Goal: Task Accomplishment & Management: Complete application form

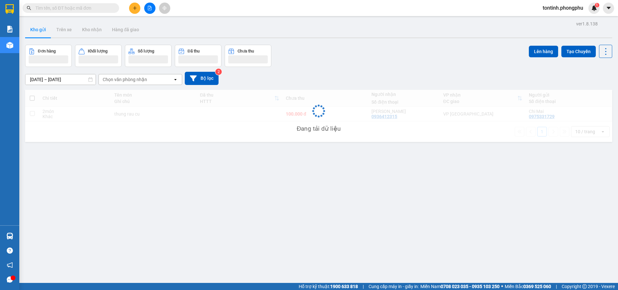
click at [131, 12] on button at bounding box center [134, 8] width 11 height 11
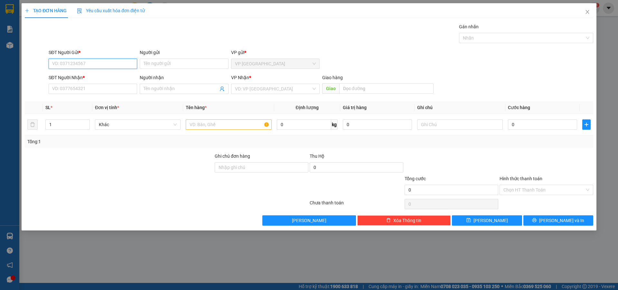
click at [77, 65] on input "SĐT Người Gửi *" at bounding box center [93, 64] width 89 height 10
type input "0969442786"
click at [156, 61] on input "Người gửi" at bounding box center [184, 64] width 89 height 10
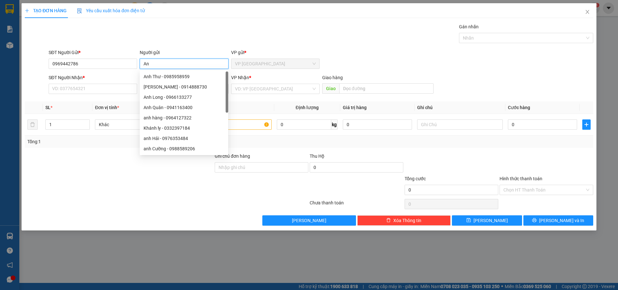
type input "A"
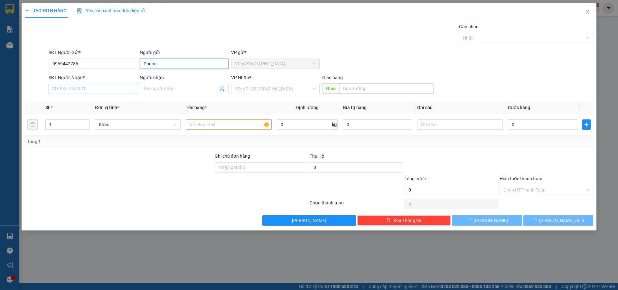
type input "Phuon"
click at [60, 92] on input "SĐT Người Nhận *" at bounding box center [93, 89] width 89 height 10
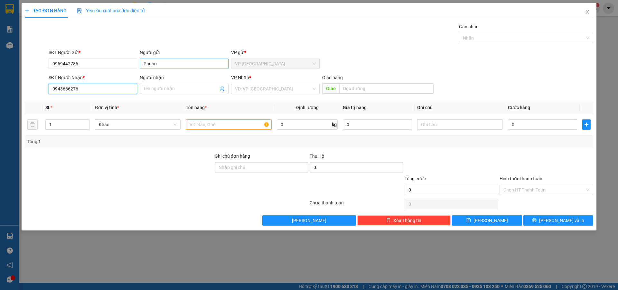
type input "0943666276"
click at [160, 64] on input "Phuon" at bounding box center [184, 64] width 89 height 10
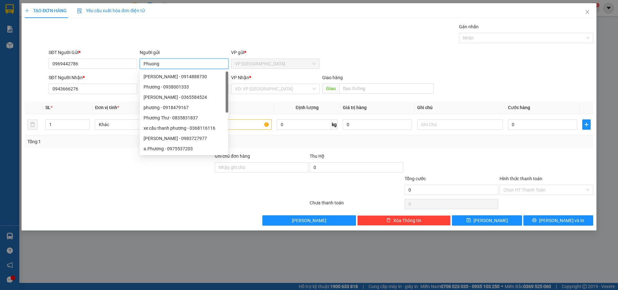
type input "Phuongw"
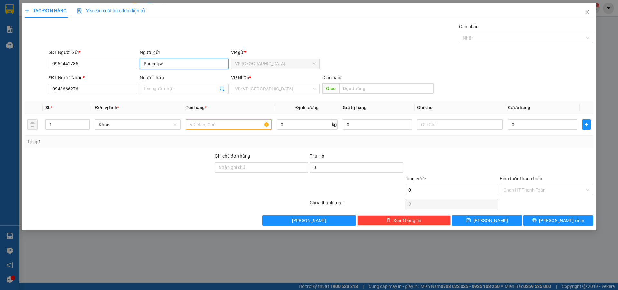
click at [160, 65] on input "Phuongw" at bounding box center [184, 64] width 89 height 10
type input "Phuong"
click at [174, 89] on input "Người nhận" at bounding box center [181, 88] width 74 height 7
click at [164, 88] on input "Ngoc Tru" at bounding box center [181, 88] width 74 height 7
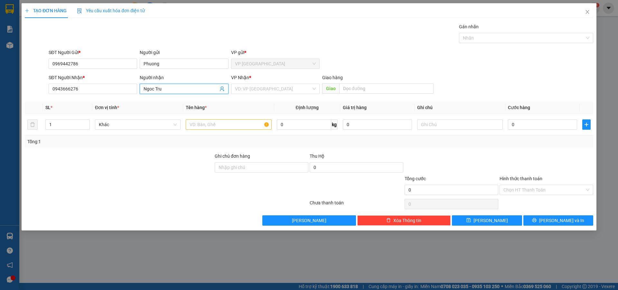
click at [164, 88] on input "Ngoc Tru" at bounding box center [181, 88] width 74 height 7
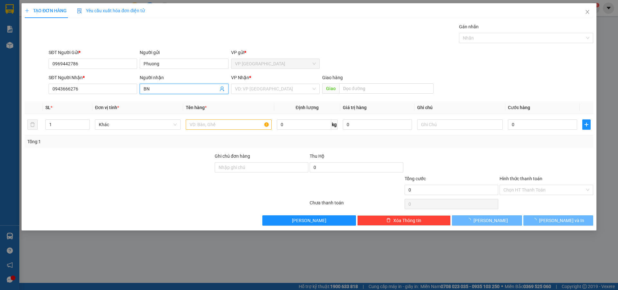
type input "B"
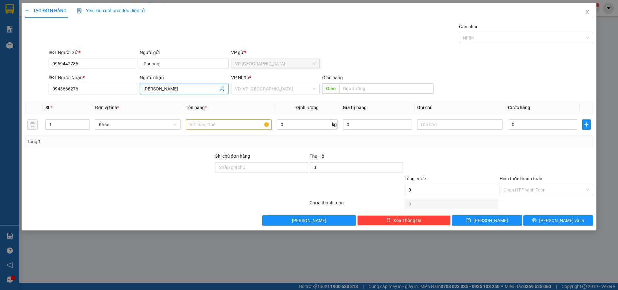
type input "N"
drag, startPoint x: 170, startPoint y: 88, endPoint x: 156, endPoint y: 90, distance: 15.0
click at [156, 90] on input "Ngọc Tru\5" at bounding box center [181, 88] width 74 height 7
type input "Ngọc Trụ"
click at [212, 122] on input "text" at bounding box center [229, 124] width 86 height 10
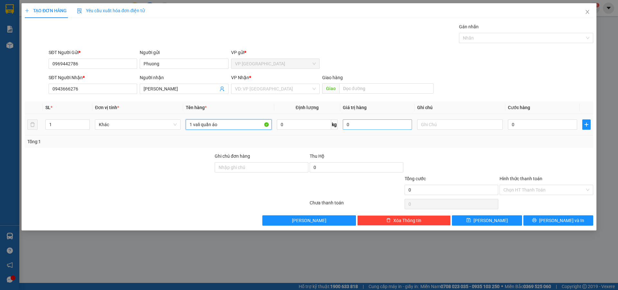
type input "1 vali quần áo"
click at [350, 123] on input "0" at bounding box center [377, 124] width 69 height 10
click at [517, 121] on input "0" at bounding box center [542, 124] width 69 height 10
type input "05"
type input "5"
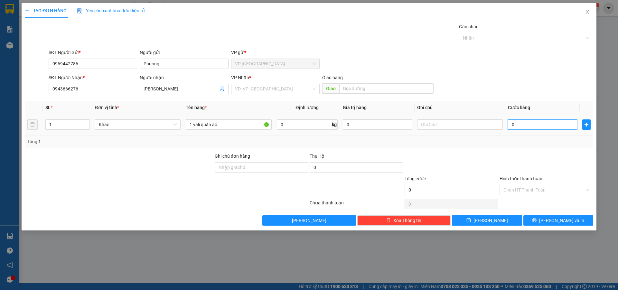
type input "5"
type input "050"
type input "50"
type input "0.500"
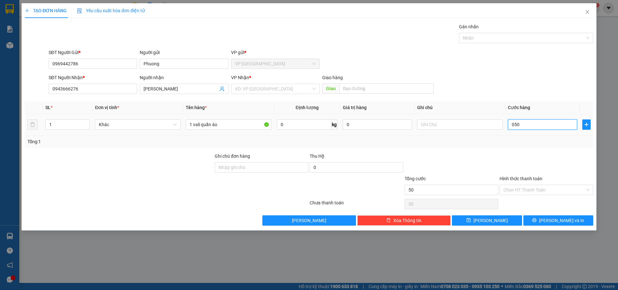
type input "500"
type input "05.000"
type input "5.000"
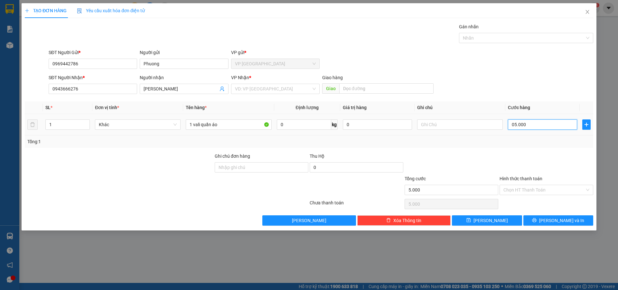
type input "050.000"
type input "50.000"
drag, startPoint x: 505, startPoint y: 156, endPoint x: 464, endPoint y: 154, distance: 41.0
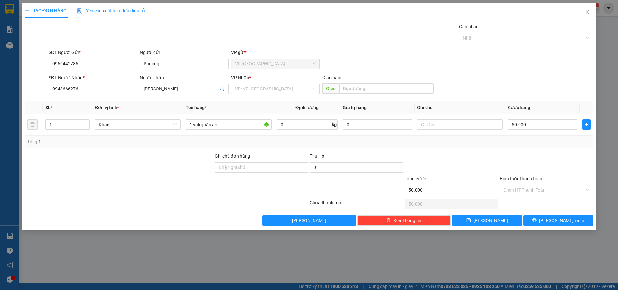
click at [504, 156] on div at bounding box center [546, 164] width 95 height 23
click at [532, 186] on input "Hình thức thanh toán" at bounding box center [544, 190] width 81 height 10
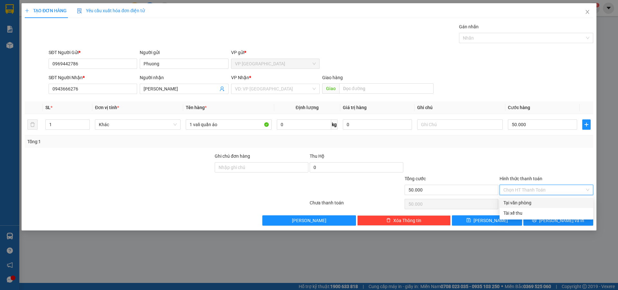
click at [519, 204] on div "Tại văn phòng" at bounding box center [547, 202] width 86 height 7
type input "0"
click at [569, 222] on span "Lưu và In" at bounding box center [561, 220] width 45 height 7
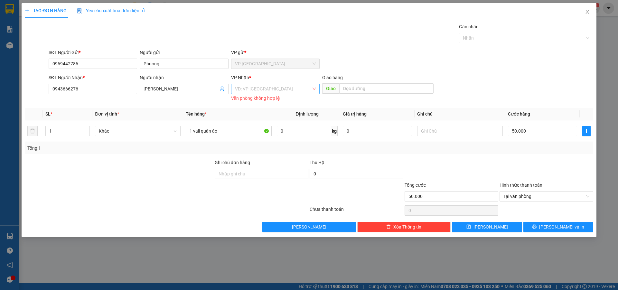
click at [284, 92] on input "search" at bounding box center [273, 89] width 76 height 10
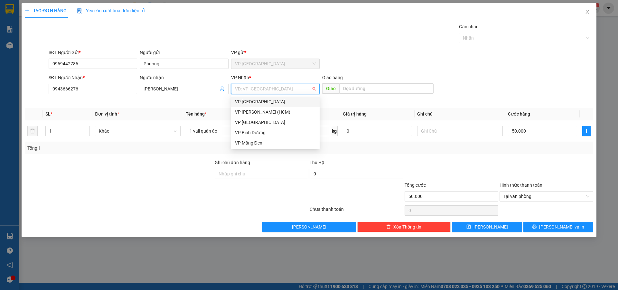
click at [254, 104] on div "VP Biên Hòa" at bounding box center [275, 101] width 81 height 7
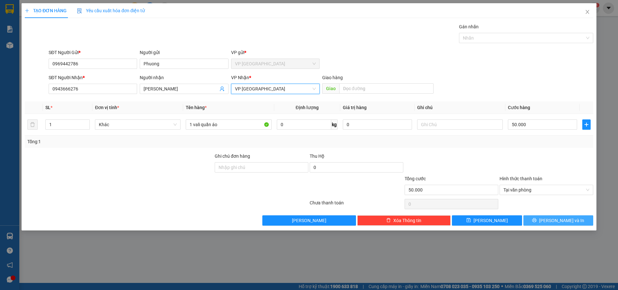
click at [560, 217] on span "Lưu và In" at bounding box center [561, 220] width 45 height 7
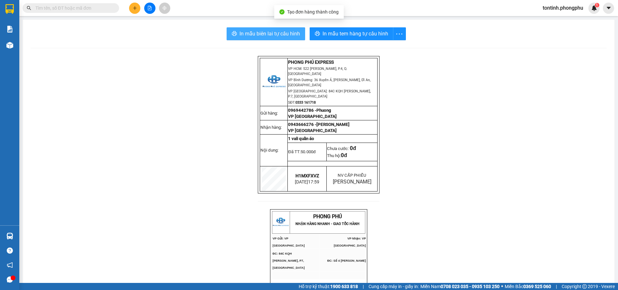
click at [272, 35] on span "In mẫu biên lai tự cấu hình" at bounding box center [270, 34] width 61 height 8
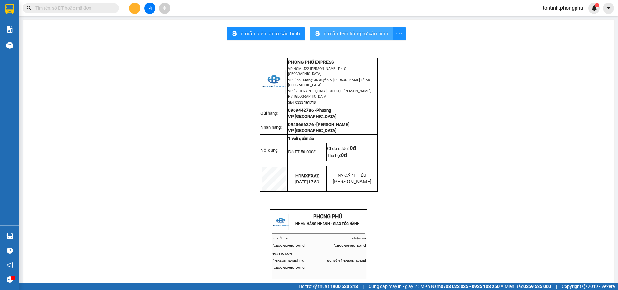
click at [361, 36] on span "In mẫu tem hàng tự cấu hình" at bounding box center [356, 34] width 66 height 8
